Goal: Task Accomplishment & Management: Use online tool/utility

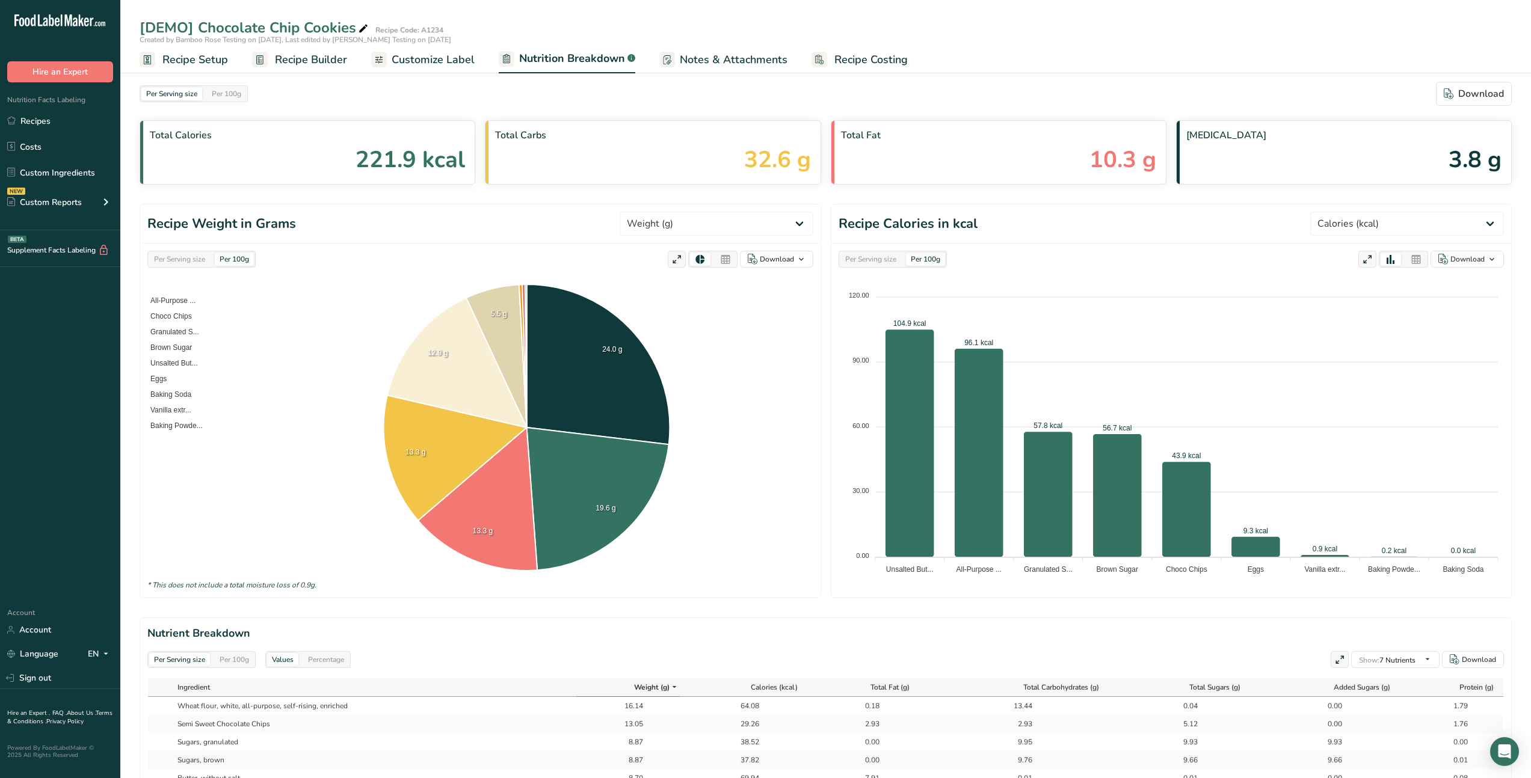
select select "Calories"
click at [438, 63] on span "Customize Label" at bounding box center [433, 60] width 83 height 16
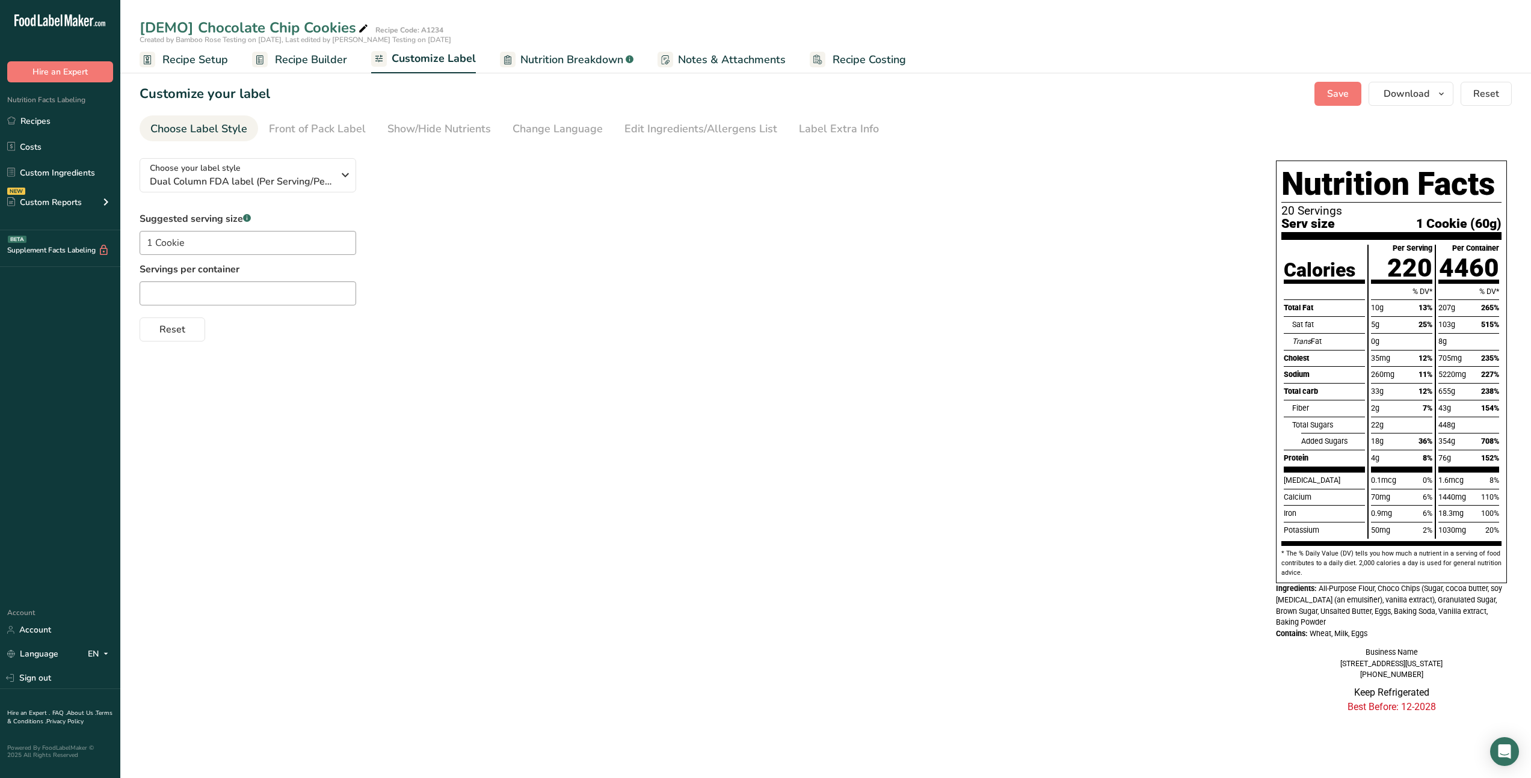
click at [1392, 316] on div "5g 25%" at bounding box center [1401, 324] width 61 height 17
click at [293, 181] on span "Dual Column FDA label (Per Serving/Per Container)" at bounding box center [241, 181] width 183 height 14
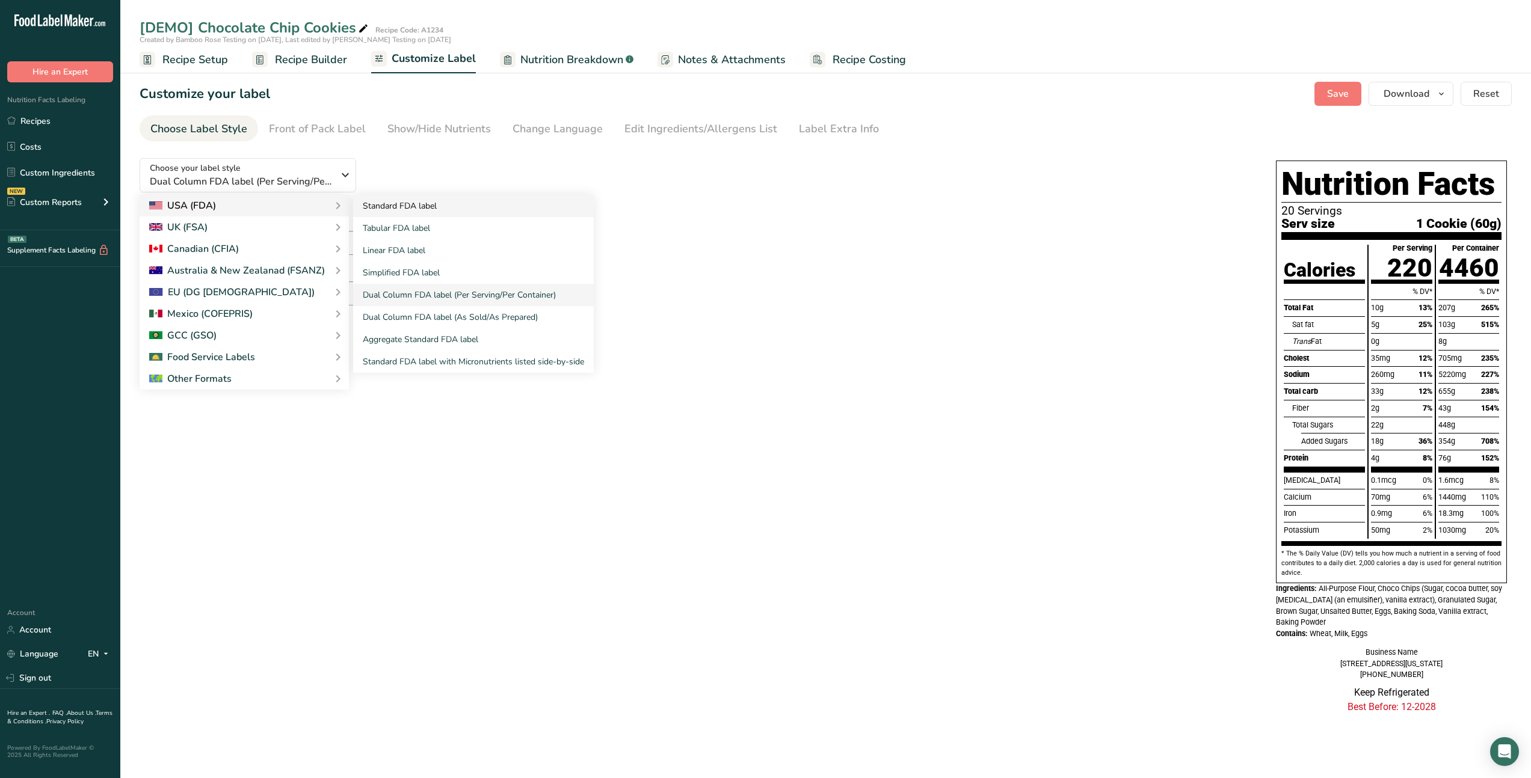
click at [428, 211] on link "Standard FDA label" at bounding box center [473, 206] width 241 height 22
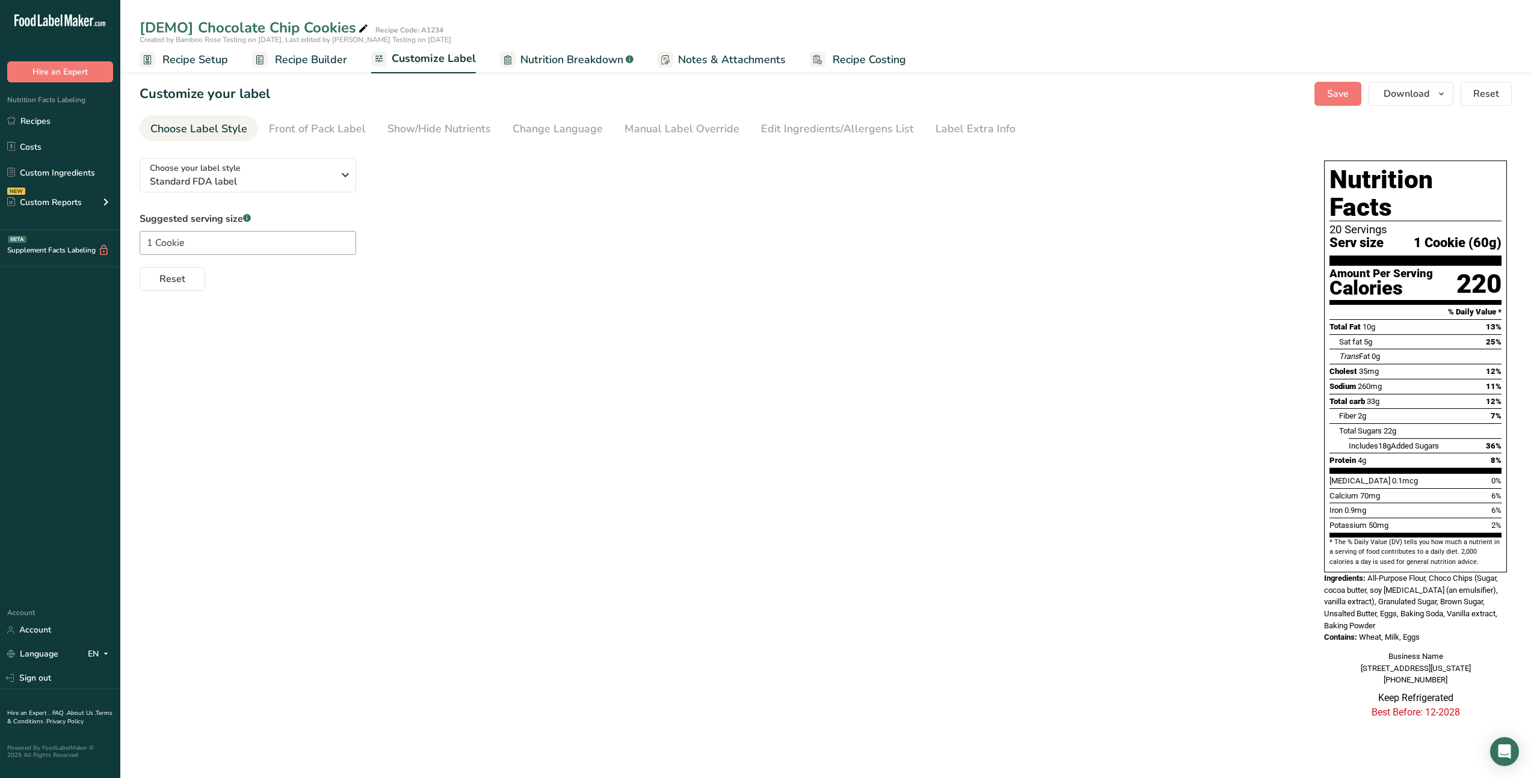
drag, startPoint x: 1353, startPoint y: 311, endPoint x: 1335, endPoint y: 307, distance: 18.5
click at [1335, 334] on div "Sat fat 5g 25%" at bounding box center [1415, 341] width 172 height 15
drag, startPoint x: 1349, startPoint y: 319, endPoint x: 1171, endPoint y: 255, distance: 189.1
click at [1348, 336] on div "Sat fat 5g" at bounding box center [1355, 342] width 33 height 12
click at [685, 126] on div "Manual Label Override" at bounding box center [681, 129] width 115 height 16
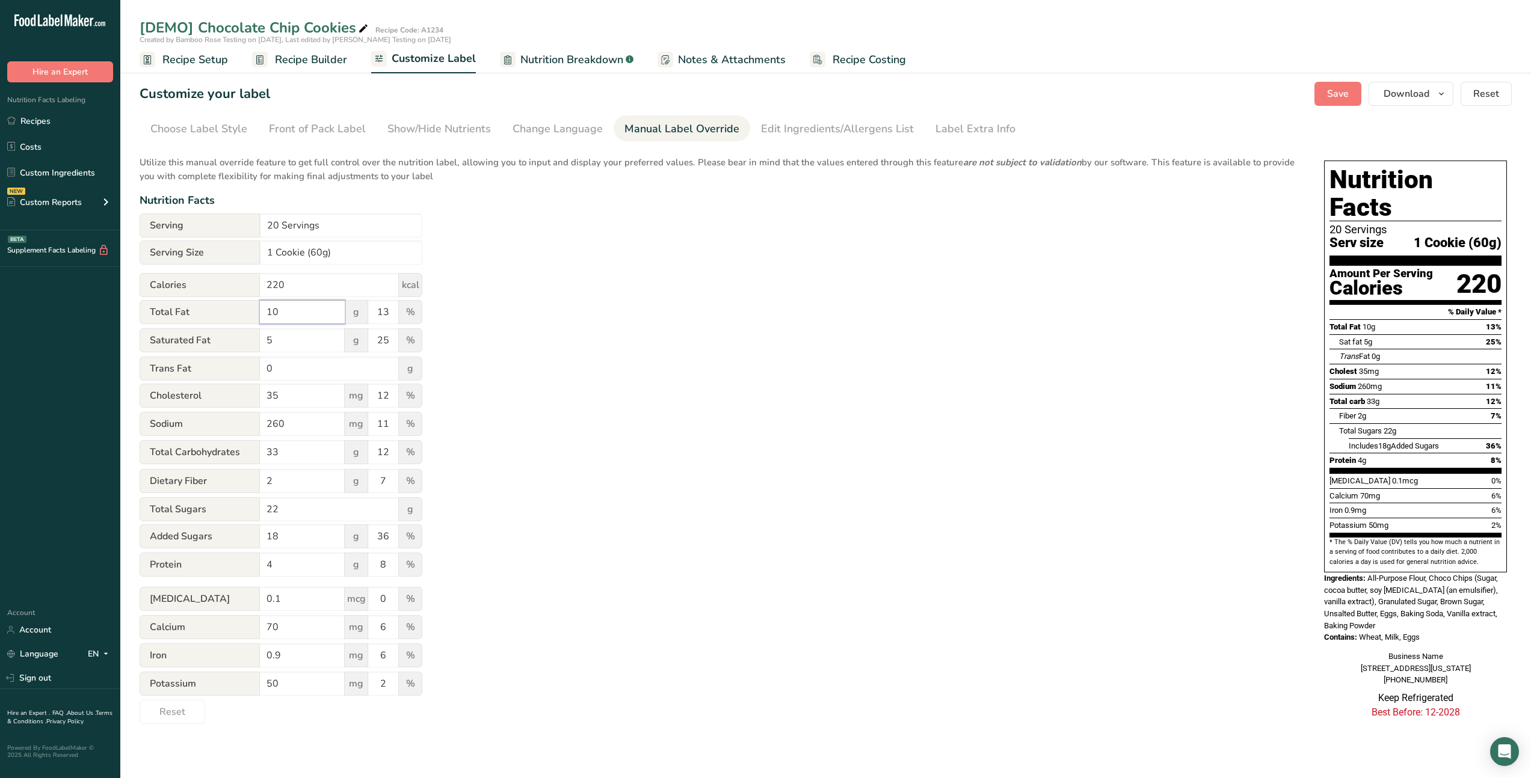
click at [330, 300] on input "10" at bounding box center [302, 312] width 85 height 24
click at [337, 269] on form "Serving 20 Servings Serving Size 1 Cookie (60g) Calories 220 kcal Total Fat 10 …" at bounding box center [281, 469] width 283 height 511
click at [334, 276] on input "220" at bounding box center [329, 285] width 139 height 24
click at [342, 250] on input "1 Cookie (60g)" at bounding box center [341, 253] width 162 height 24
click at [341, 225] on input "20 Servings" at bounding box center [341, 226] width 162 height 24
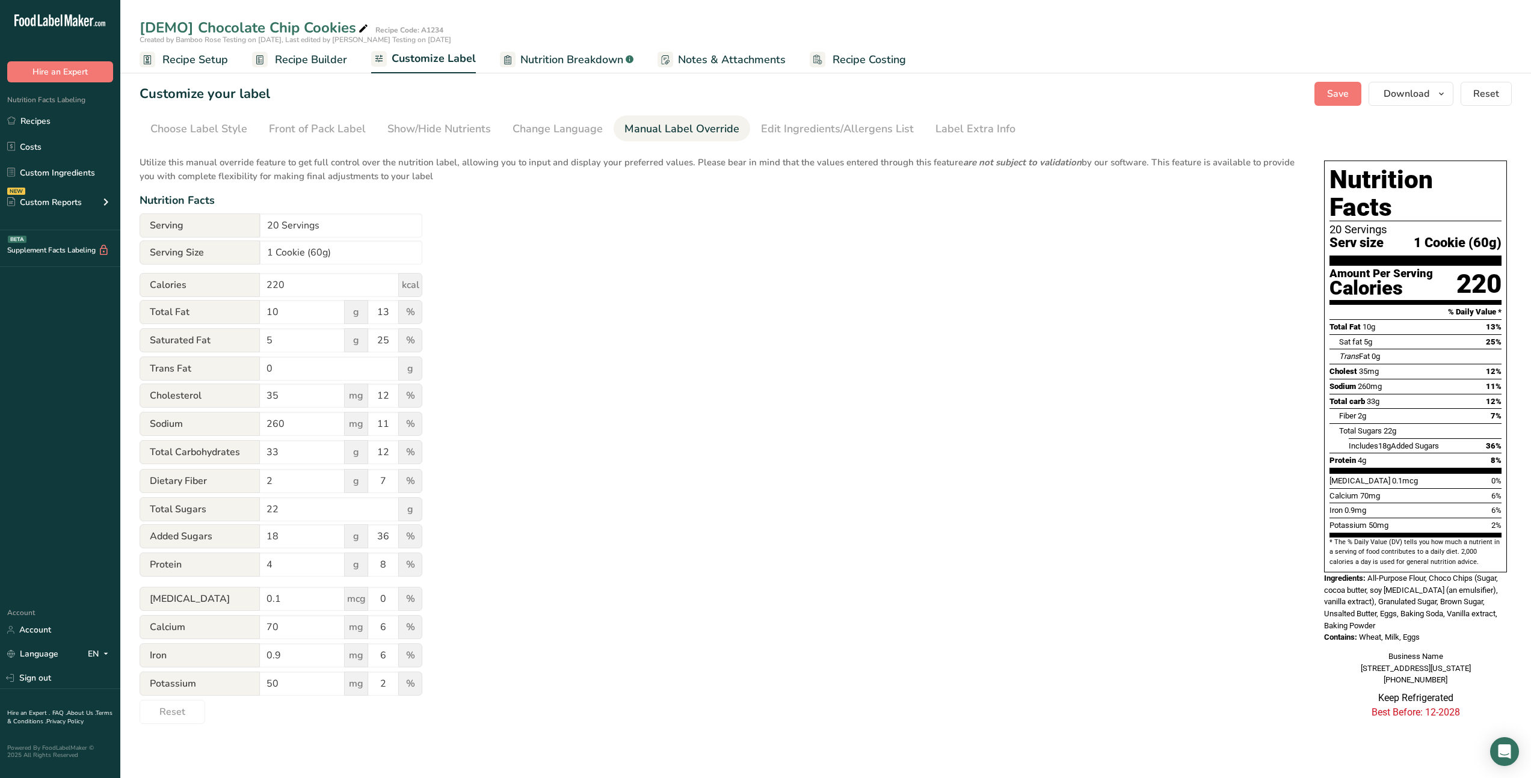
click at [357, 266] on form "Serving 20 Servings Serving Size 1 Cookie (60g) Calories 220 kcal Total Fat 10 …" at bounding box center [281, 469] width 283 height 511
click at [283, 327] on div "Total Fat 10 g 13 %" at bounding box center [281, 313] width 283 height 27
click at [285, 336] on input "5" at bounding box center [302, 340] width 85 height 24
click at [265, 654] on input "0.9" at bounding box center [302, 656] width 85 height 24
click at [294, 68] on link "Recipe Builder" at bounding box center [299, 59] width 95 height 27
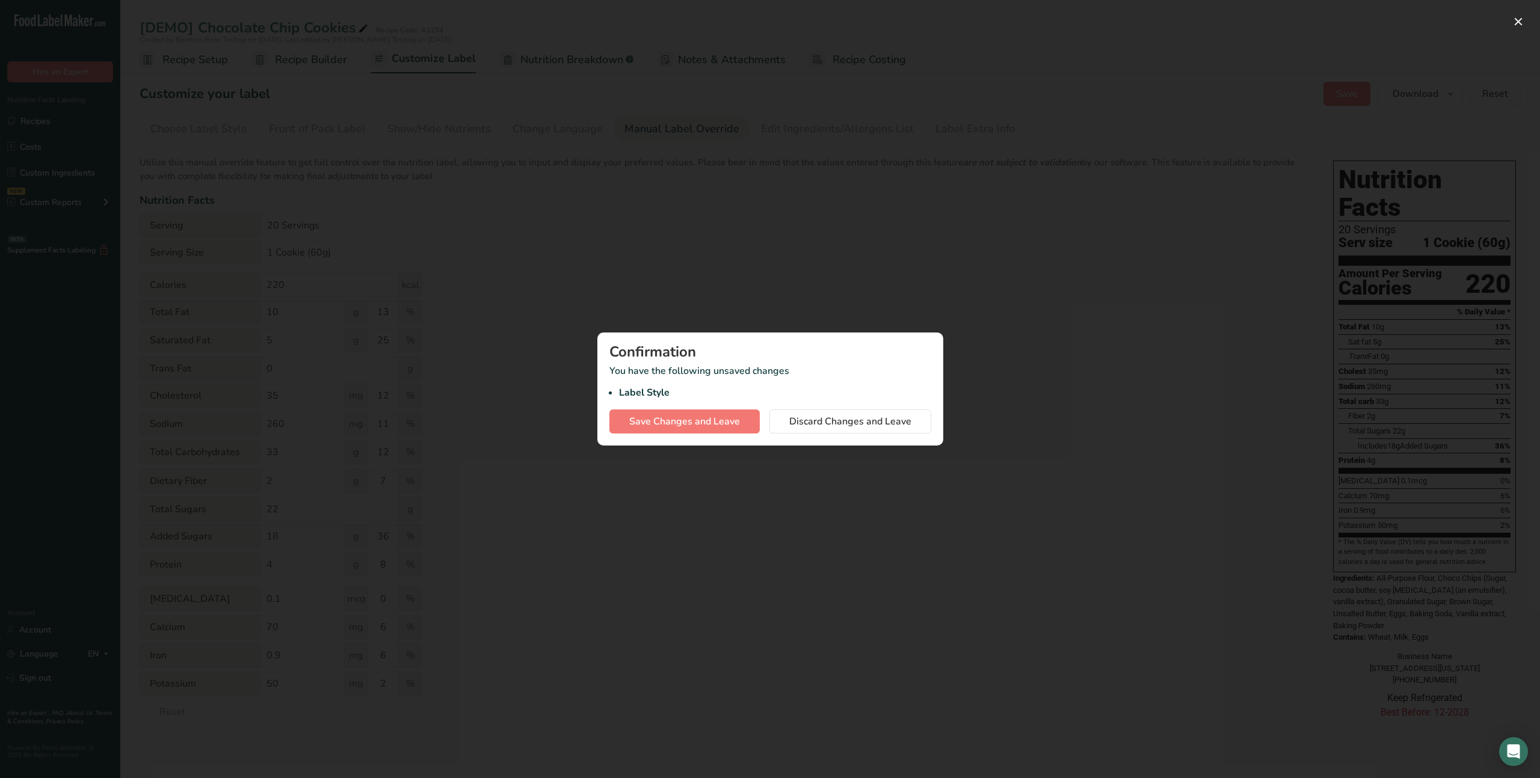
click at [819, 352] on div "Confirmation" at bounding box center [770, 352] width 322 height 14
click at [821, 434] on div "Confirmation You have the following unsaved changes Label Style Save Changes an…" at bounding box center [770, 389] width 346 height 113
click at [822, 428] on span "Discard Changes and Leave" at bounding box center [850, 421] width 122 height 14
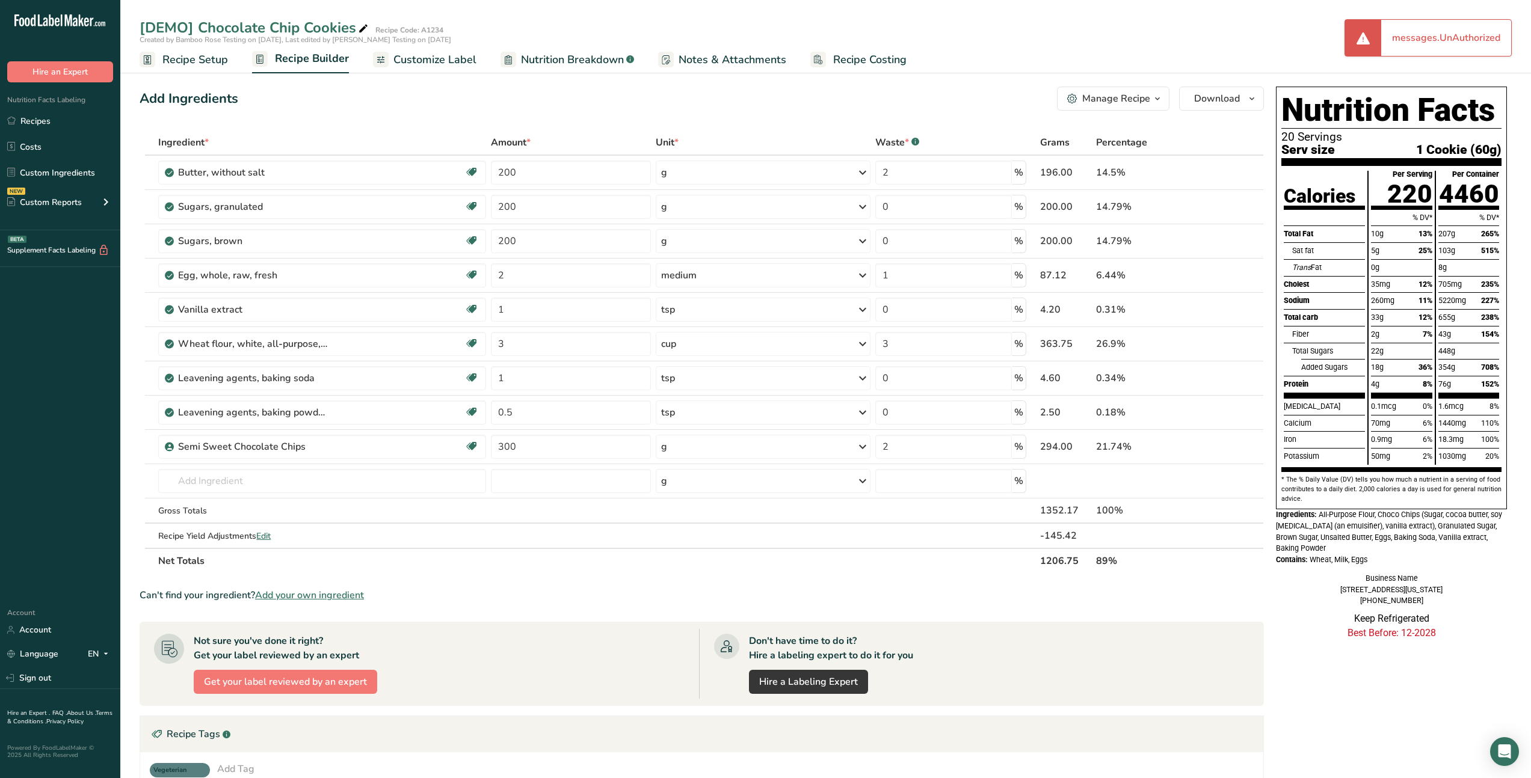
click at [574, 65] on span "Nutrition Breakdown" at bounding box center [572, 60] width 103 height 16
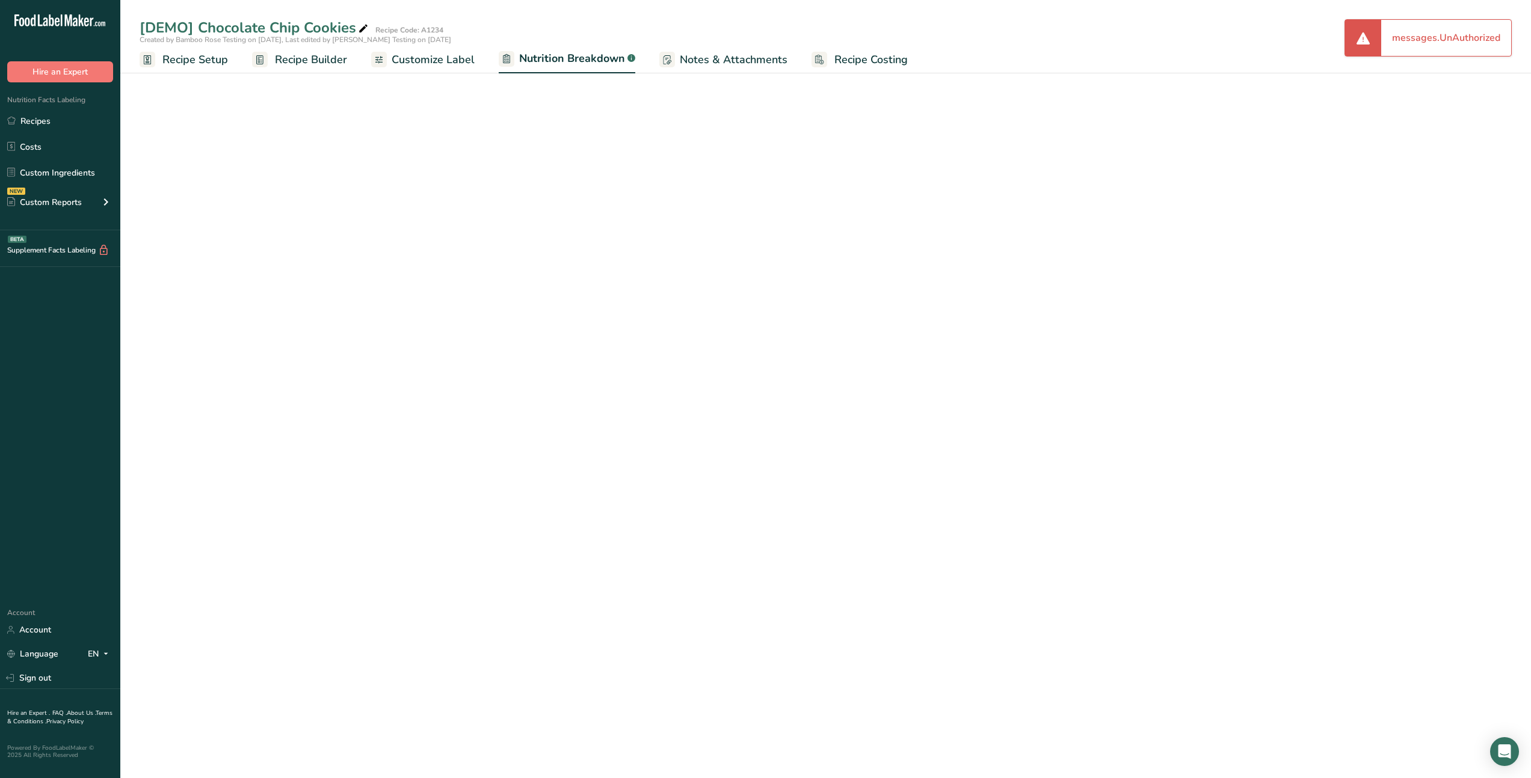
select select "Calories"
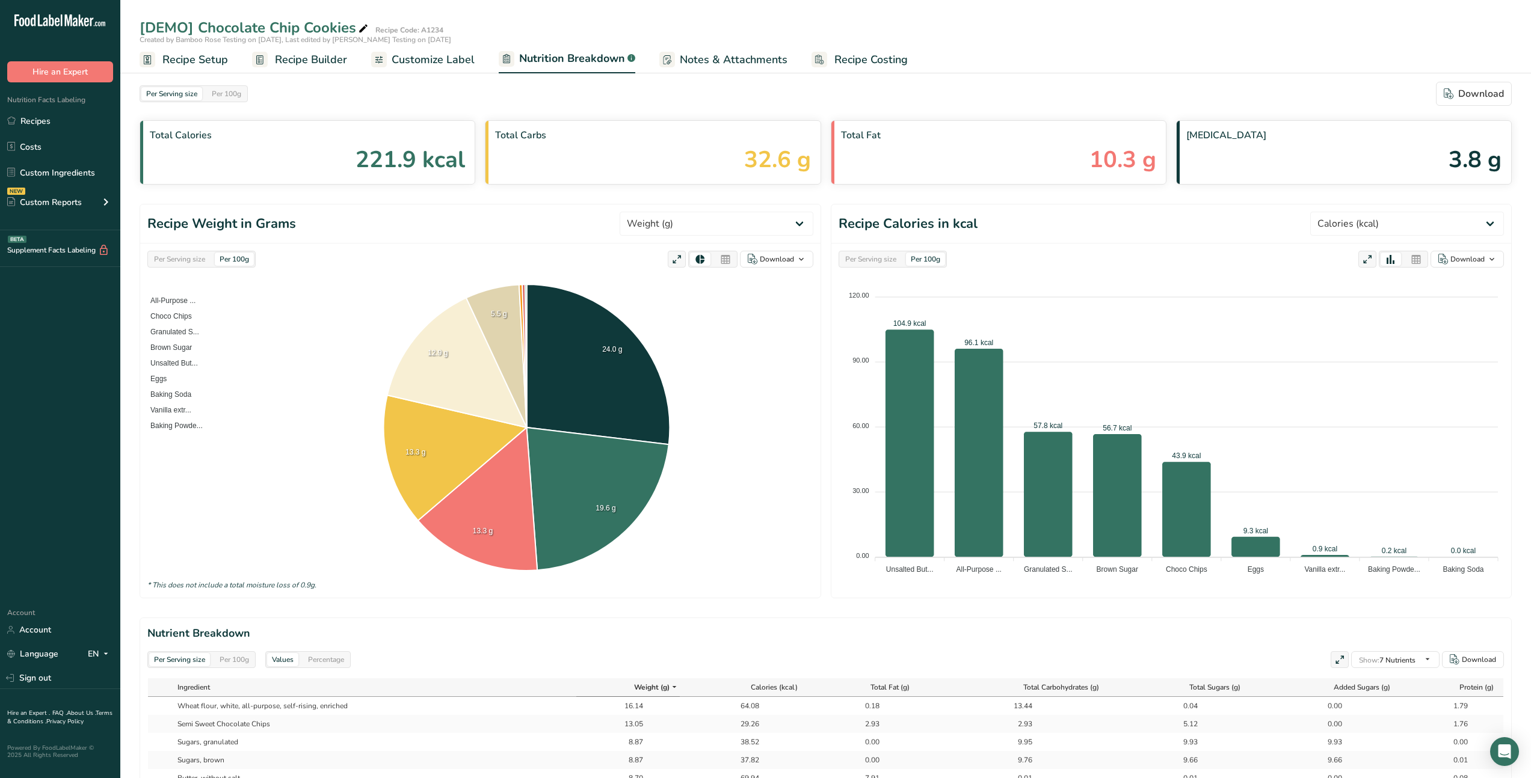
click at [421, 64] on span "Customize Label" at bounding box center [433, 60] width 83 height 16
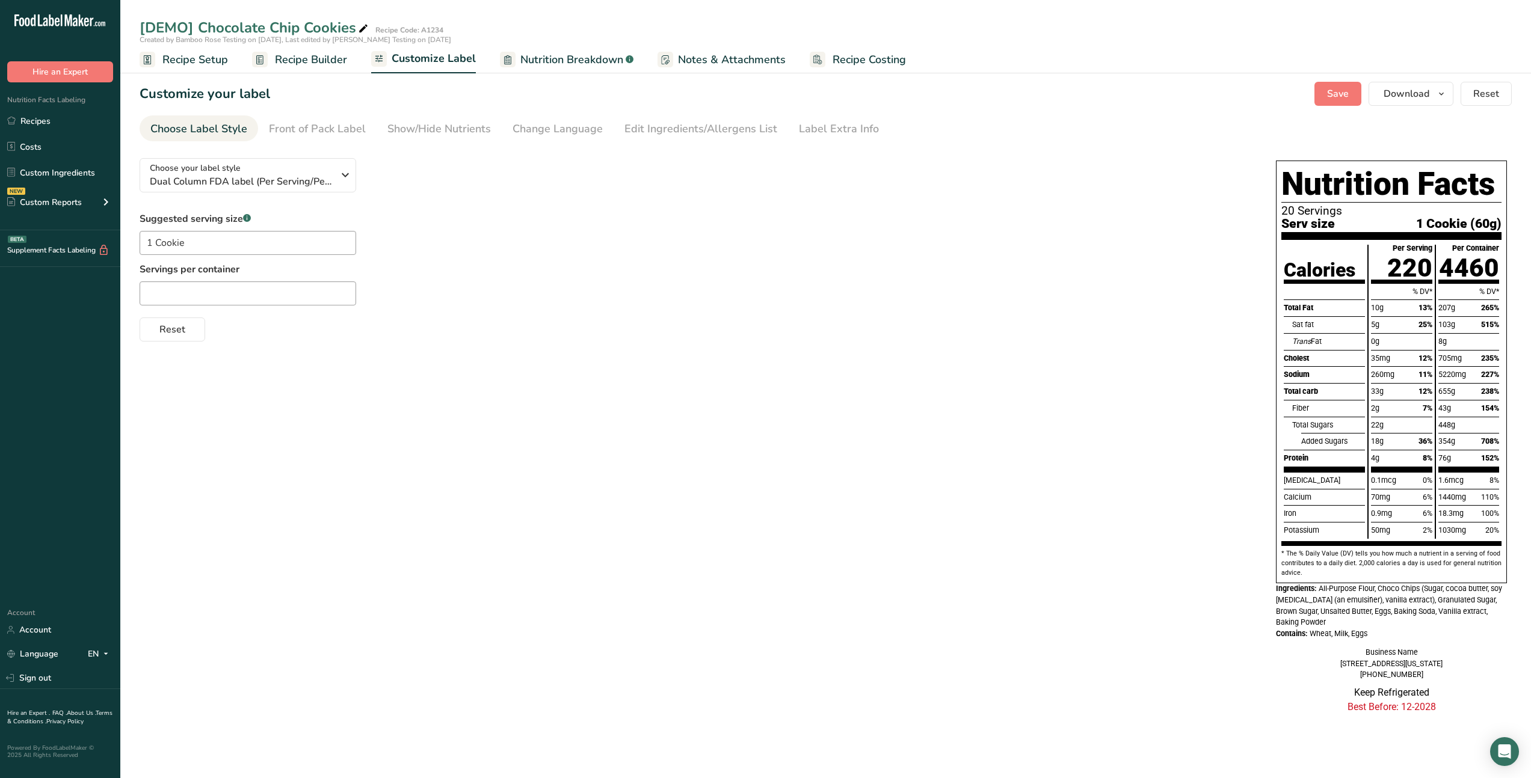
click at [245, 130] on div "Choose Label Style" at bounding box center [198, 129] width 97 height 16
click at [303, 123] on div "Front of Pack Label" at bounding box center [317, 129] width 97 height 16
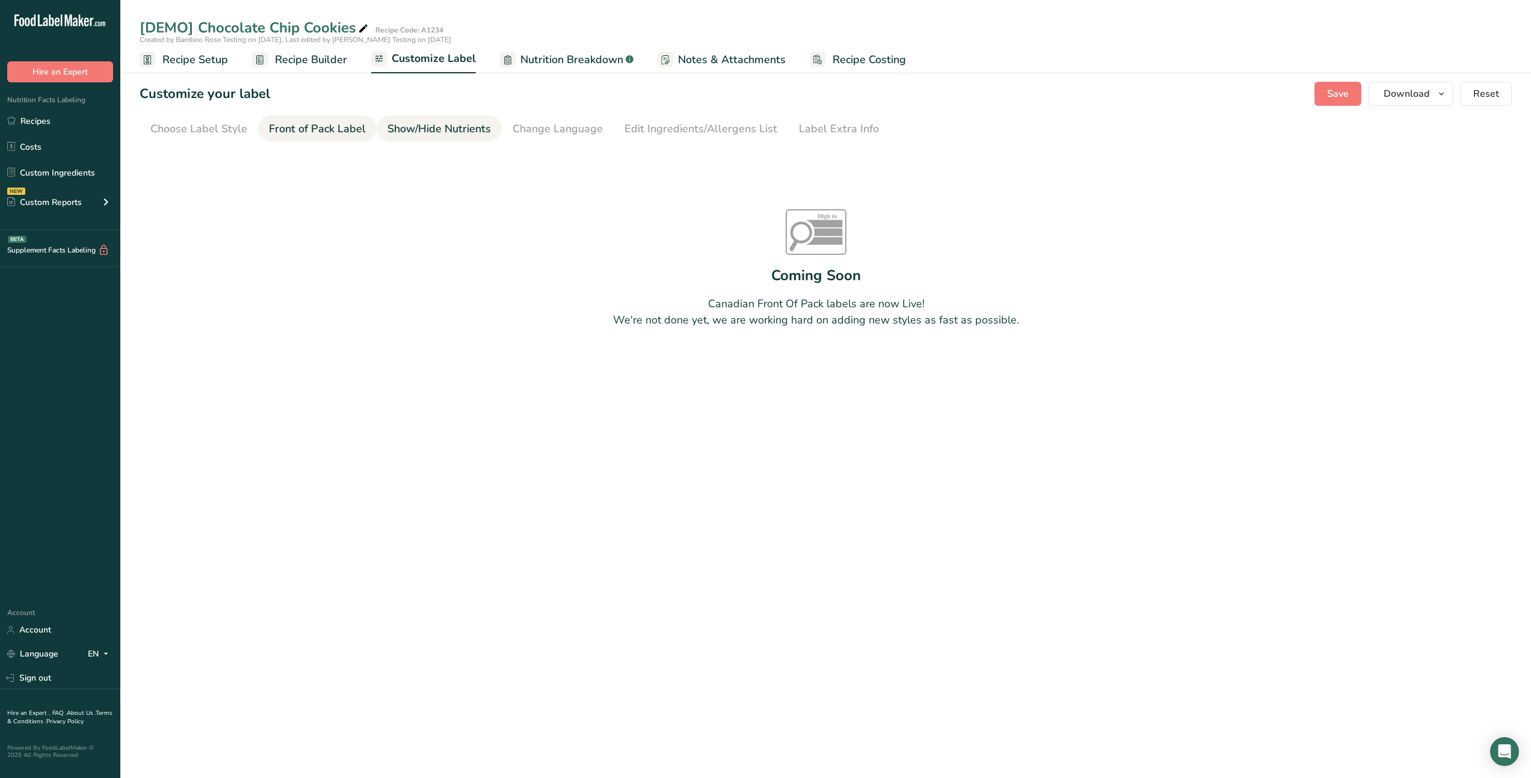
click at [398, 129] on div "Show/Hide Nutrients" at bounding box center [438, 129] width 103 height 16
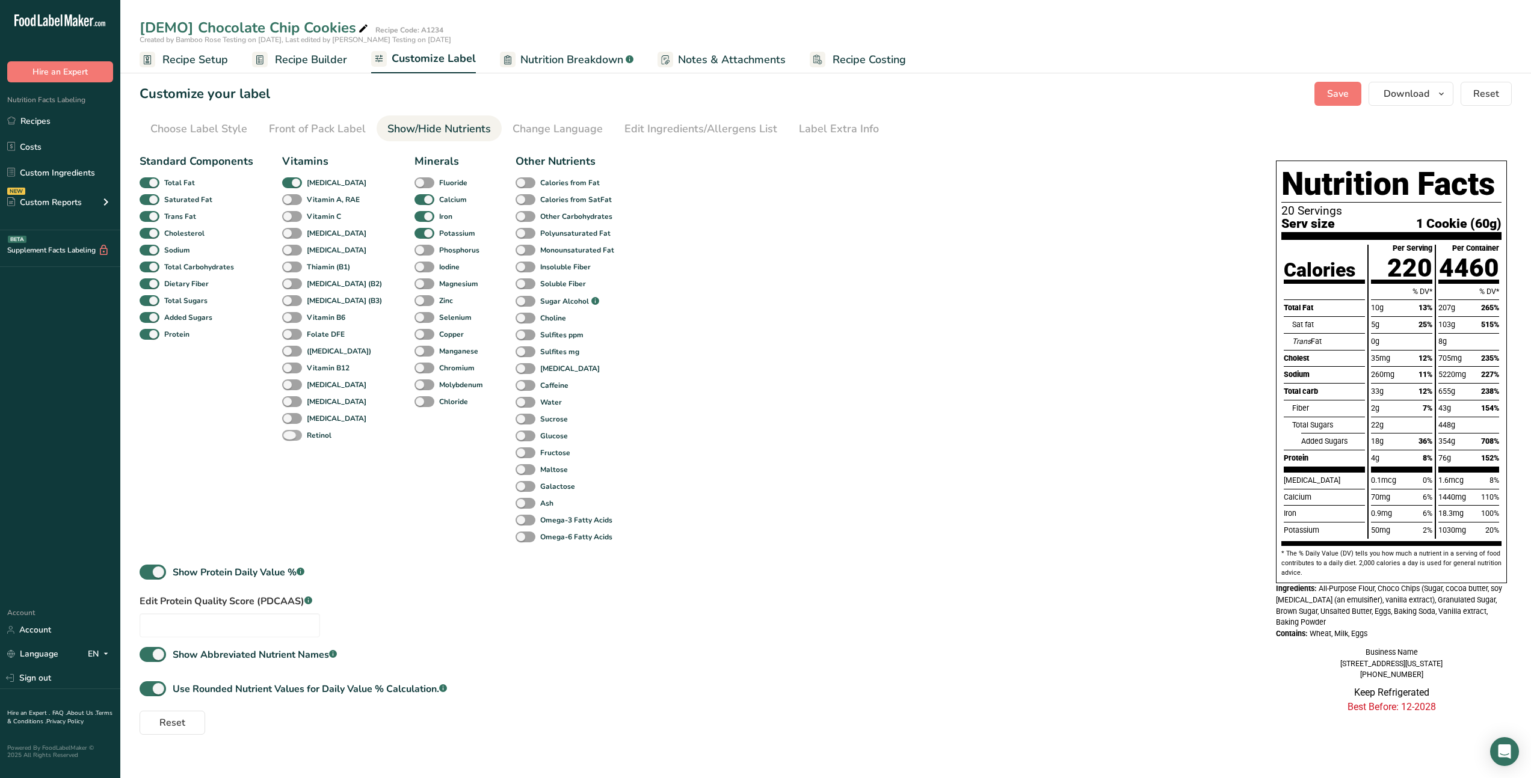
click at [289, 438] on span at bounding box center [292, 435] width 20 height 11
click at [289, 438] on input "Retinol" at bounding box center [286, 435] width 8 height 8
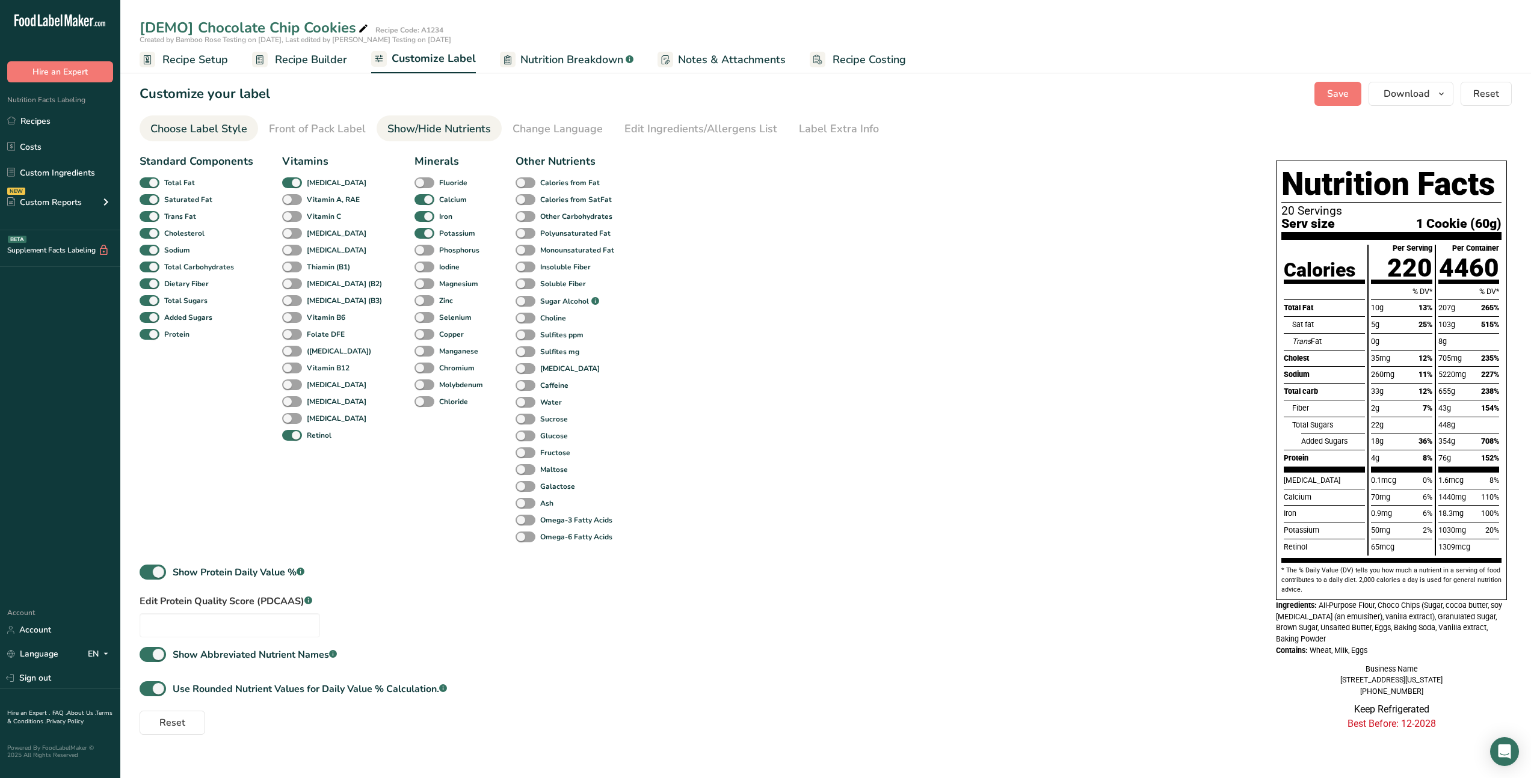
click at [239, 131] on div "Choose Label Style" at bounding box center [198, 129] width 97 height 16
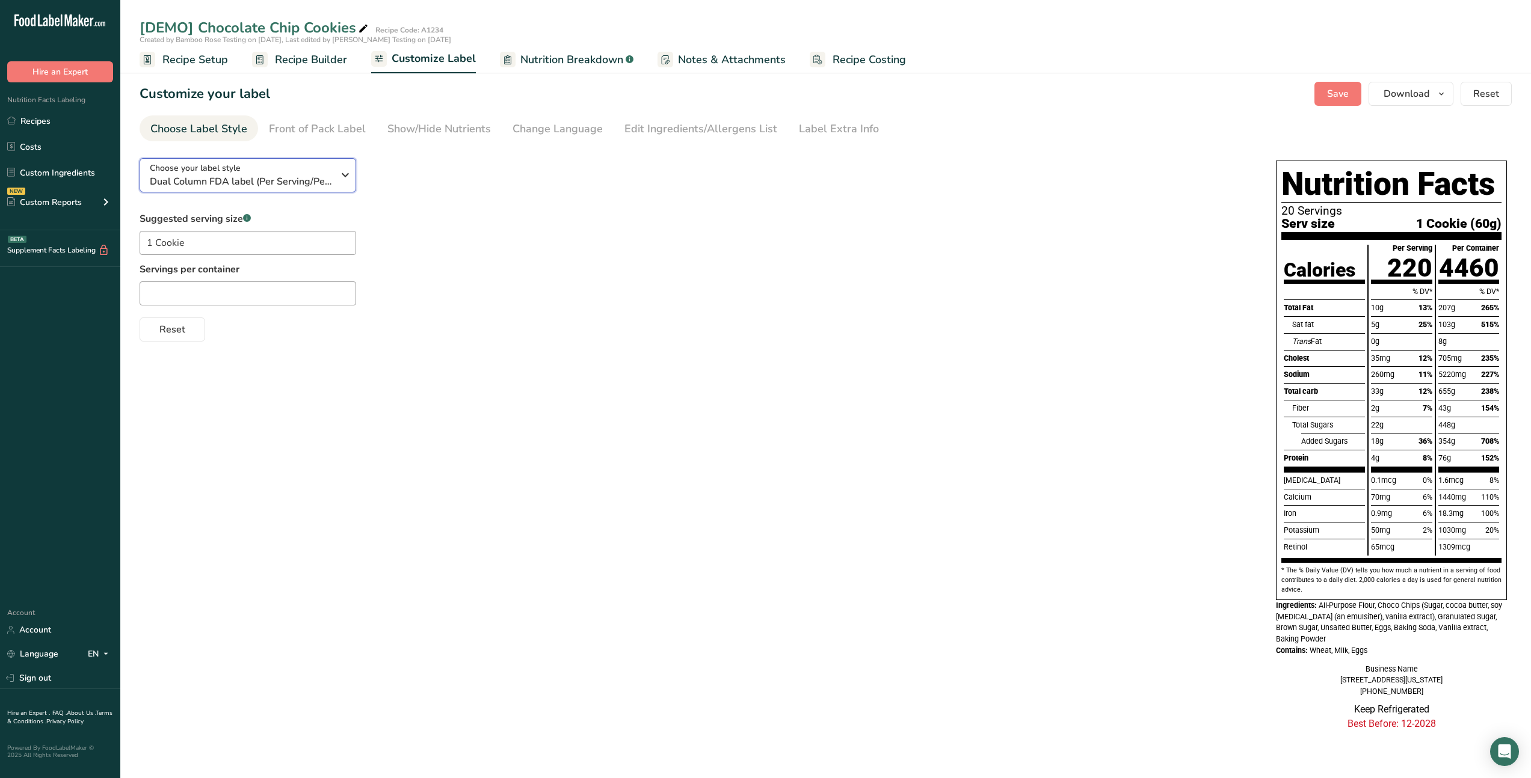
click at [263, 167] on div "Choose your label style Dual Column FDA label (Per Serving/Per Container)" at bounding box center [241, 175] width 183 height 27
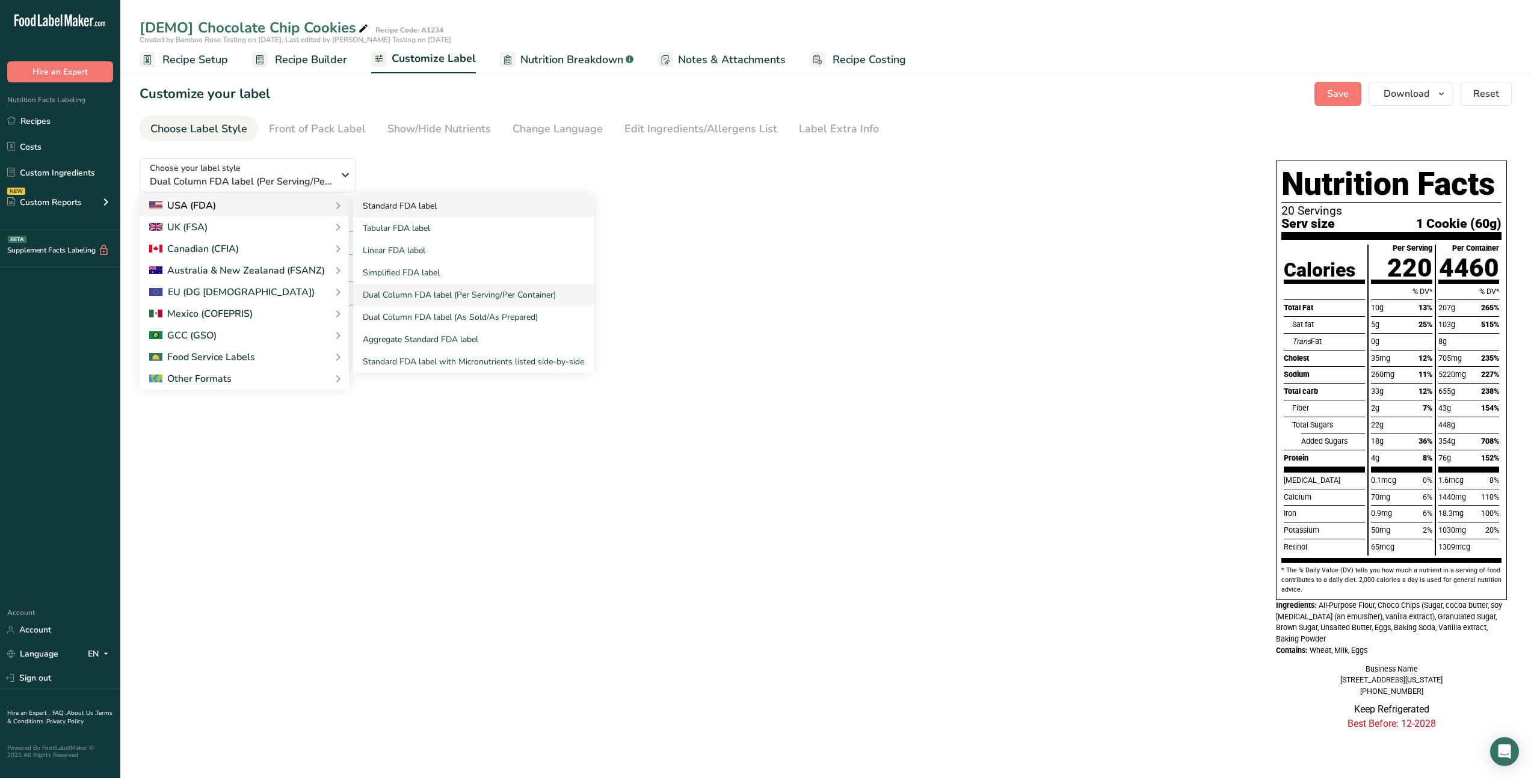
click at [399, 212] on link "Standard FDA label" at bounding box center [473, 206] width 241 height 22
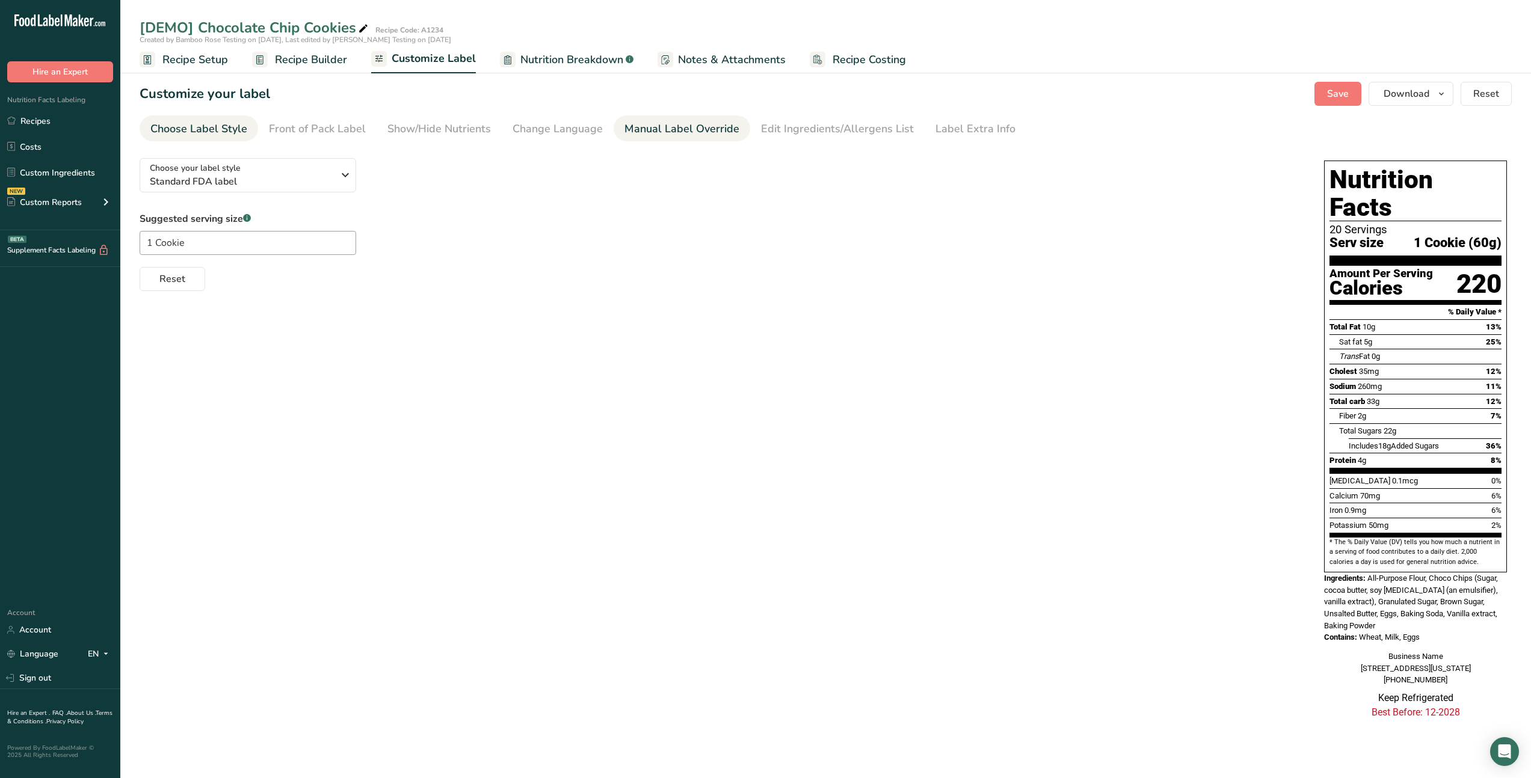
click at [644, 125] on div "Manual Label Override" at bounding box center [681, 129] width 115 height 16
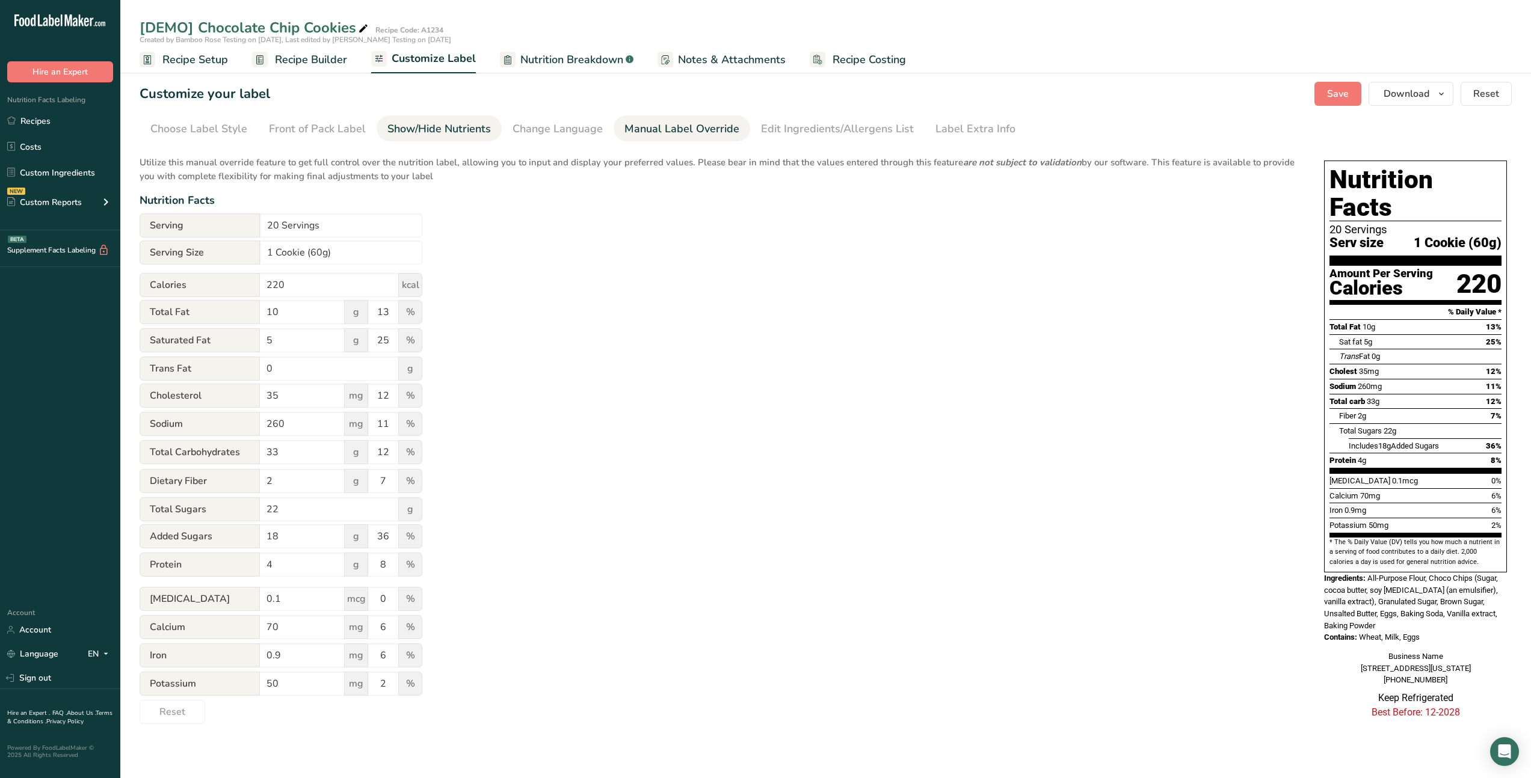
click at [440, 136] on div "Show/Hide Nutrients" at bounding box center [438, 129] width 103 height 16
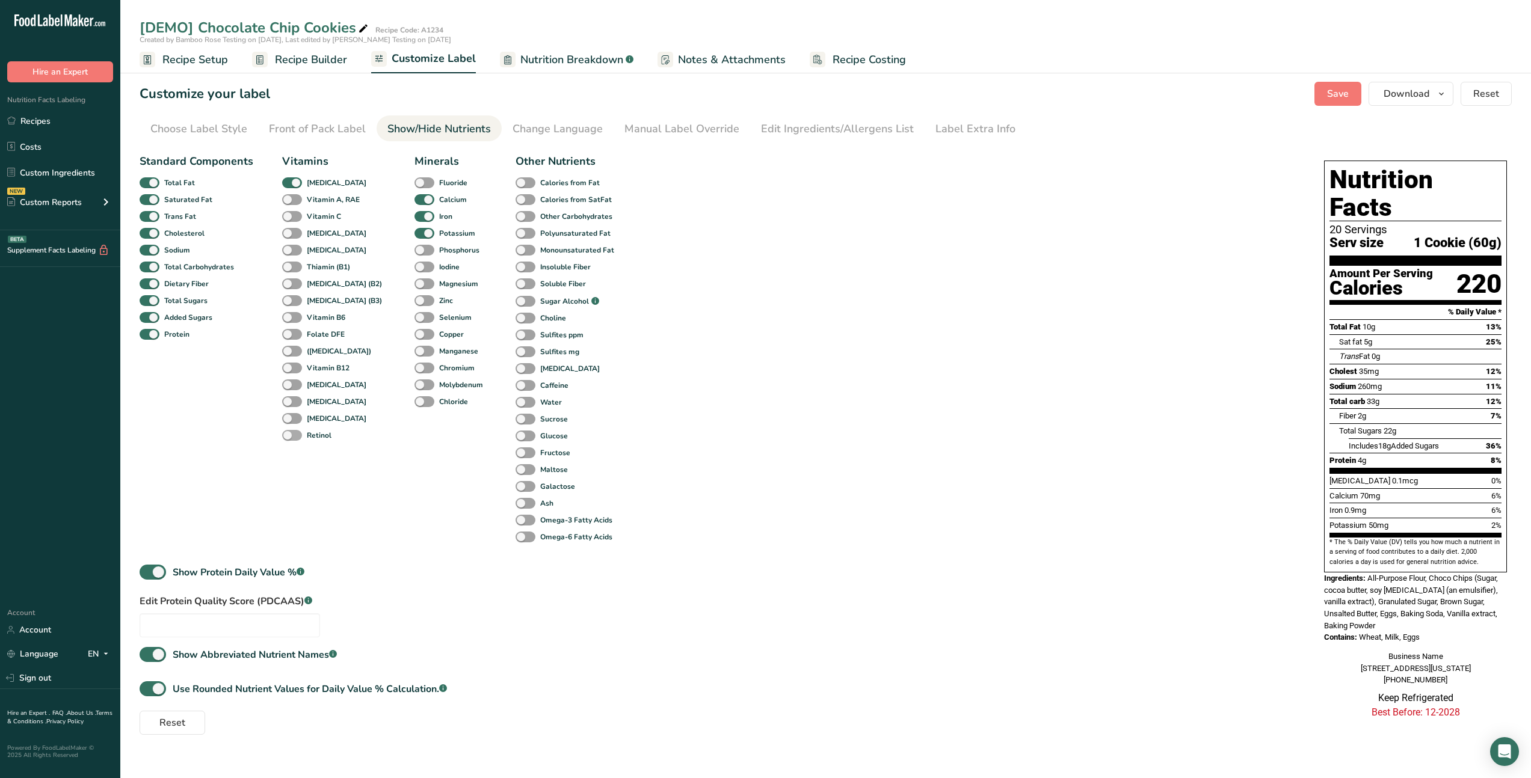
click at [293, 434] on span at bounding box center [292, 435] width 20 height 11
click at [290, 434] on input "Retinol" at bounding box center [286, 435] width 8 height 8
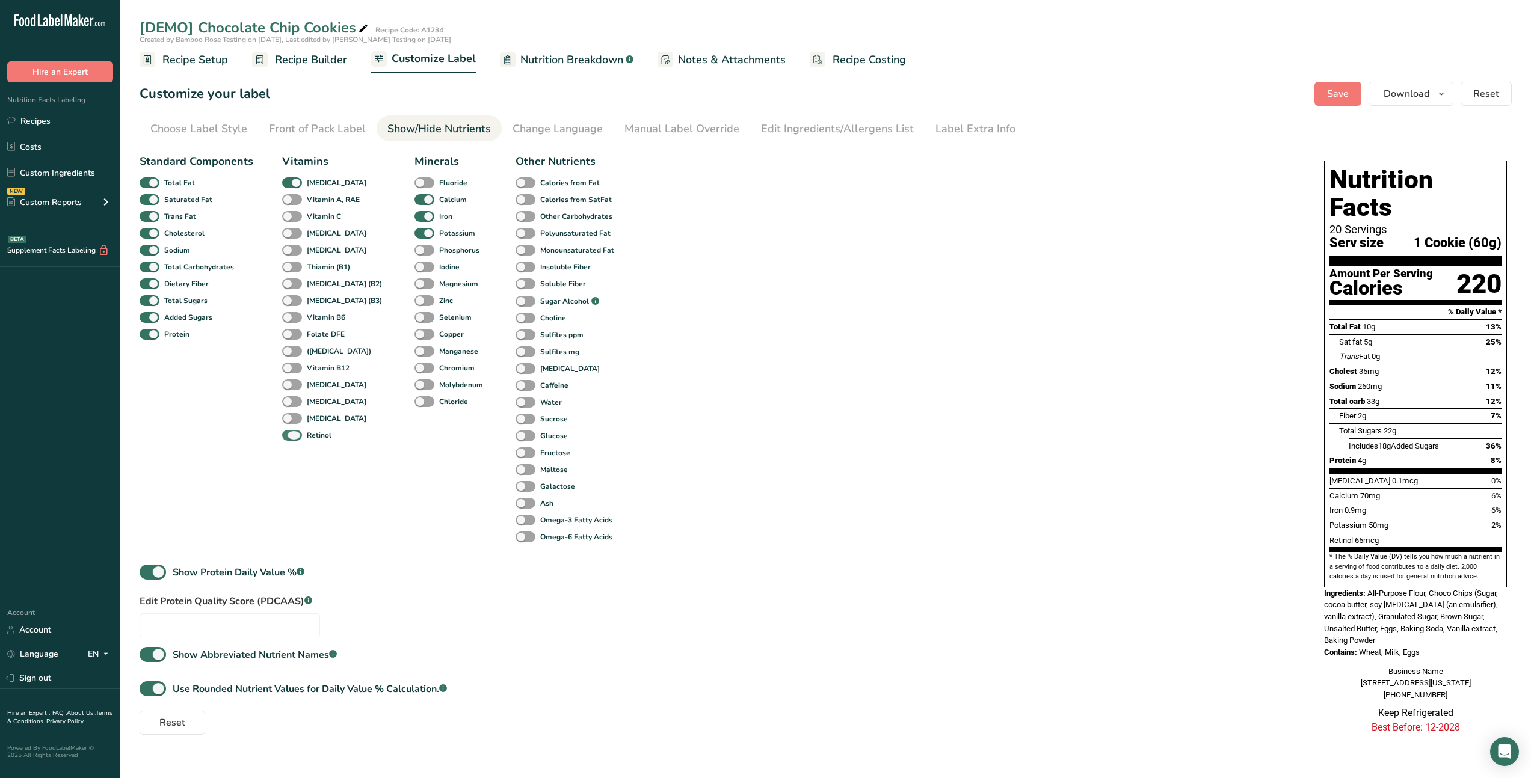
click at [293, 434] on span at bounding box center [292, 435] width 20 height 11
click at [290, 434] on input "Retinol" at bounding box center [286, 435] width 8 height 8
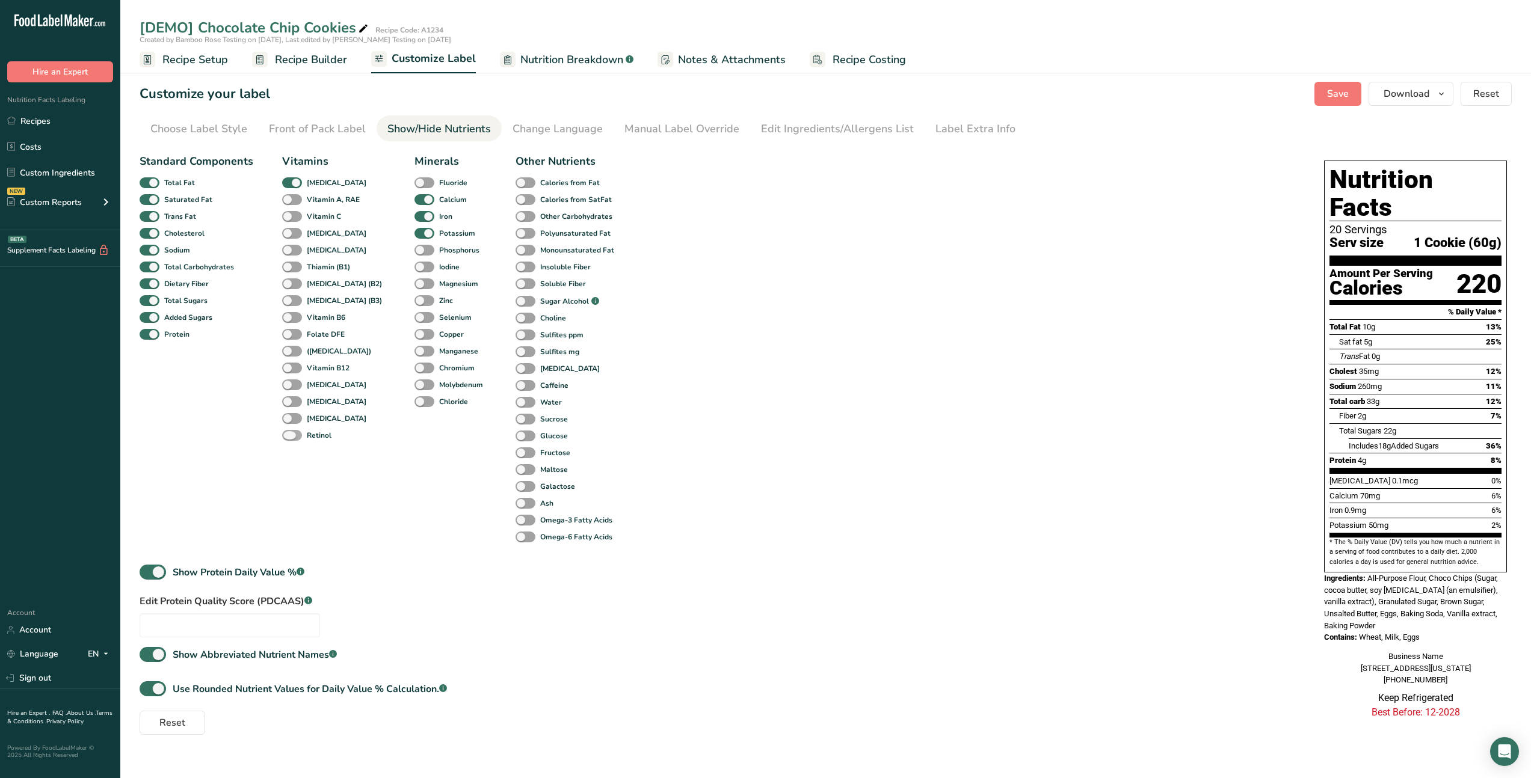
click at [293, 434] on span at bounding box center [292, 435] width 20 height 11
click at [290, 434] on input "Retinol" at bounding box center [286, 435] width 8 height 8
checkbox input "true"
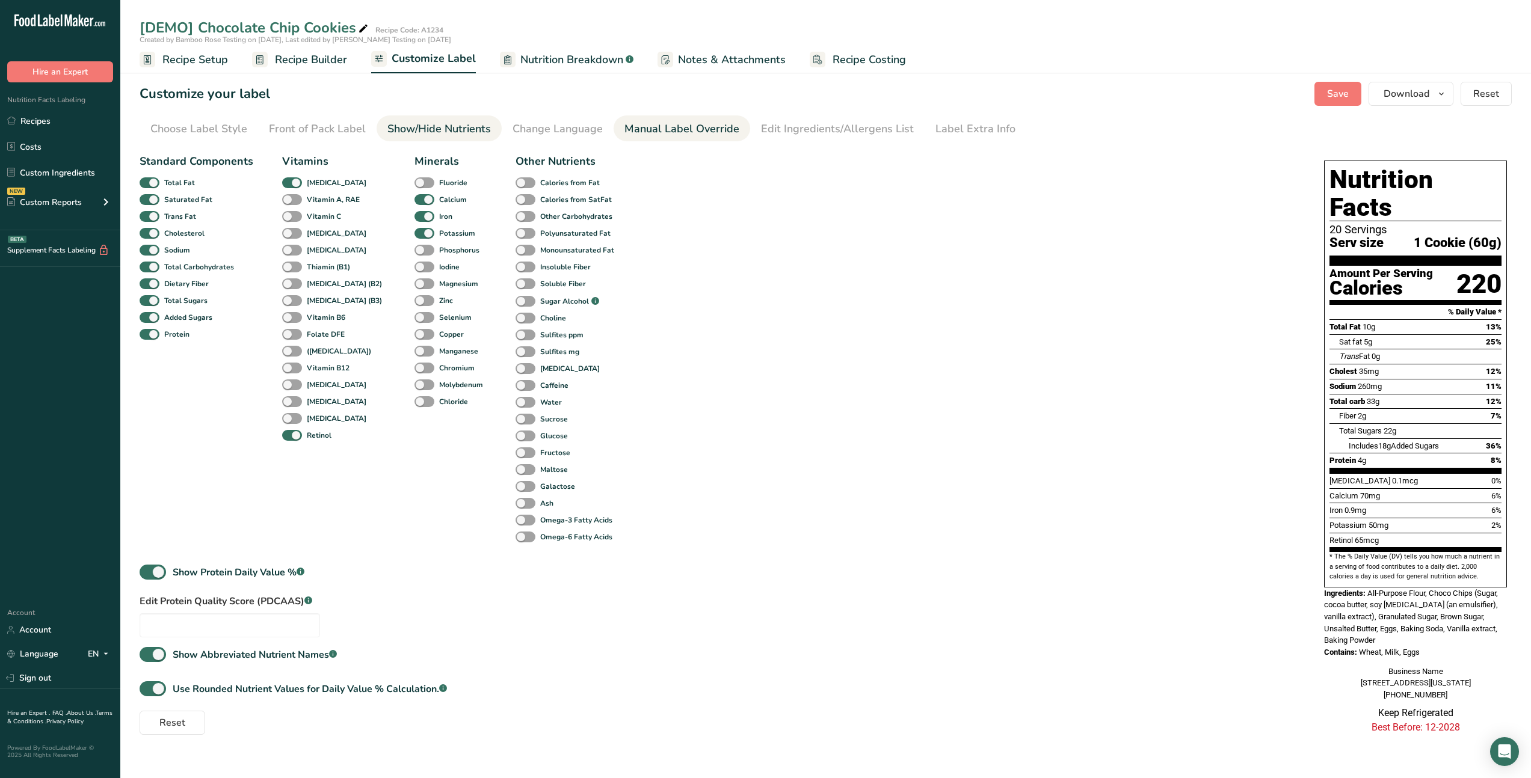
click at [681, 135] on div "Manual Label Override" at bounding box center [681, 129] width 115 height 16
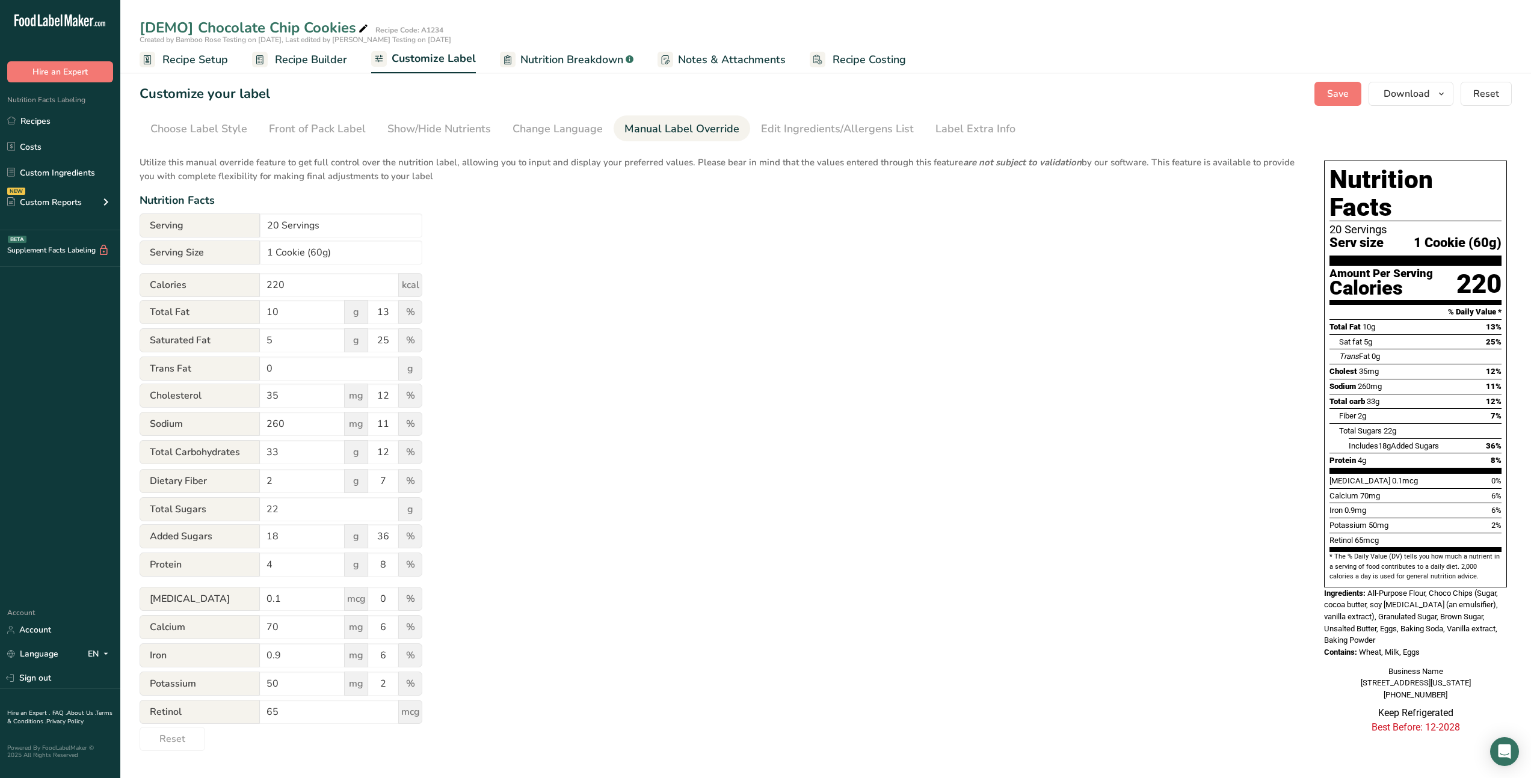
click at [412, 712] on span "mcg" at bounding box center [410, 712] width 24 height 24
click at [340, 714] on input "65" at bounding box center [329, 712] width 139 height 24
click at [496, 648] on div "Utilize this manual override feature to get full control over the nutrition lab…" at bounding box center [720, 450] width 1160 height 603
